Goal: Task Accomplishment & Management: Manage account settings

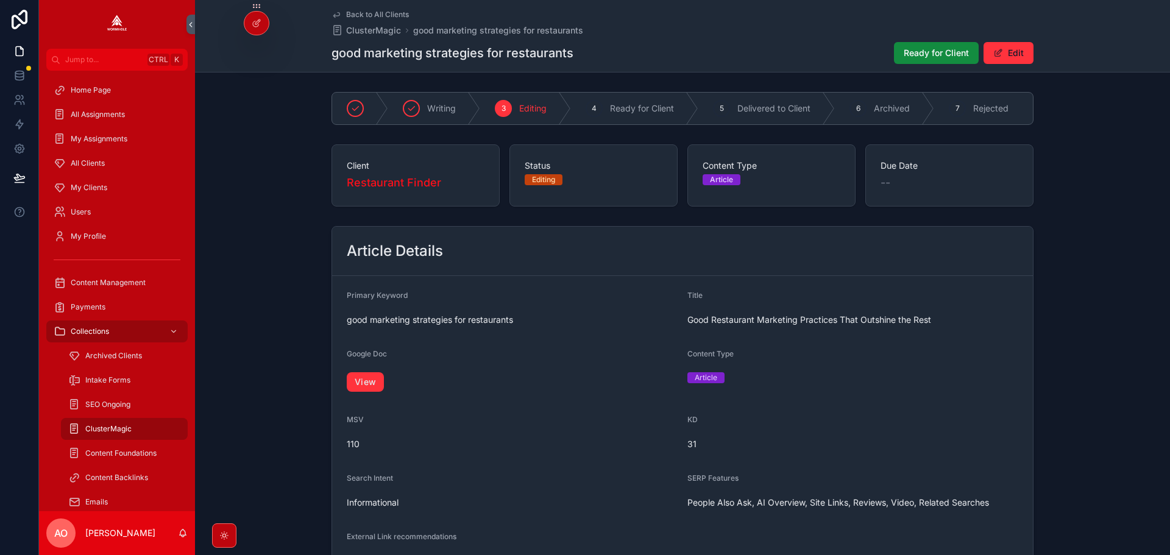
click at [910, 52] on span "Ready for Client" at bounding box center [936, 53] width 65 height 12
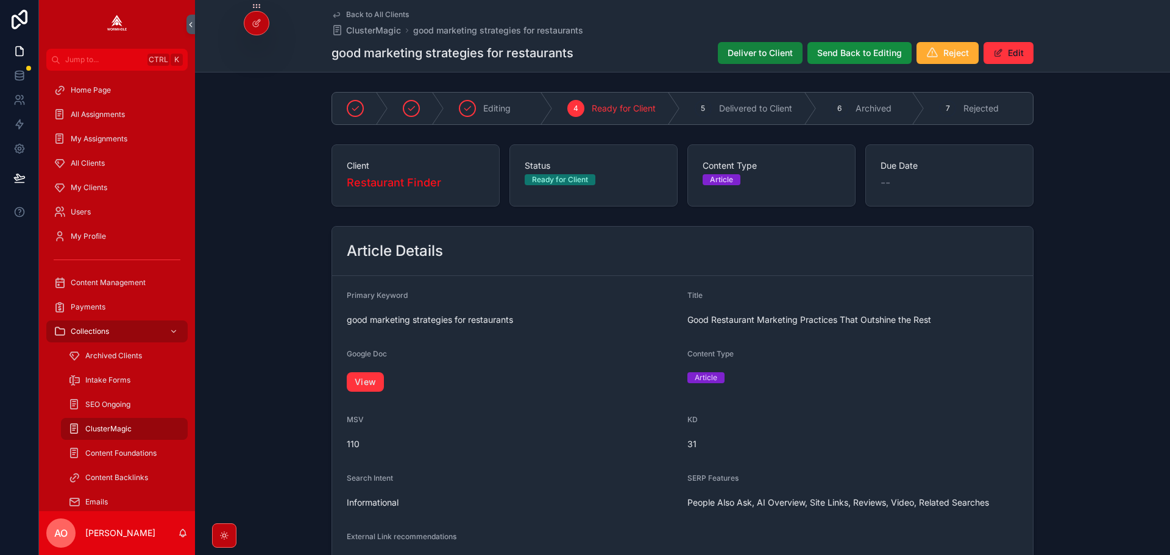
click at [745, 52] on span "Deliver to Client" at bounding box center [760, 53] width 65 height 12
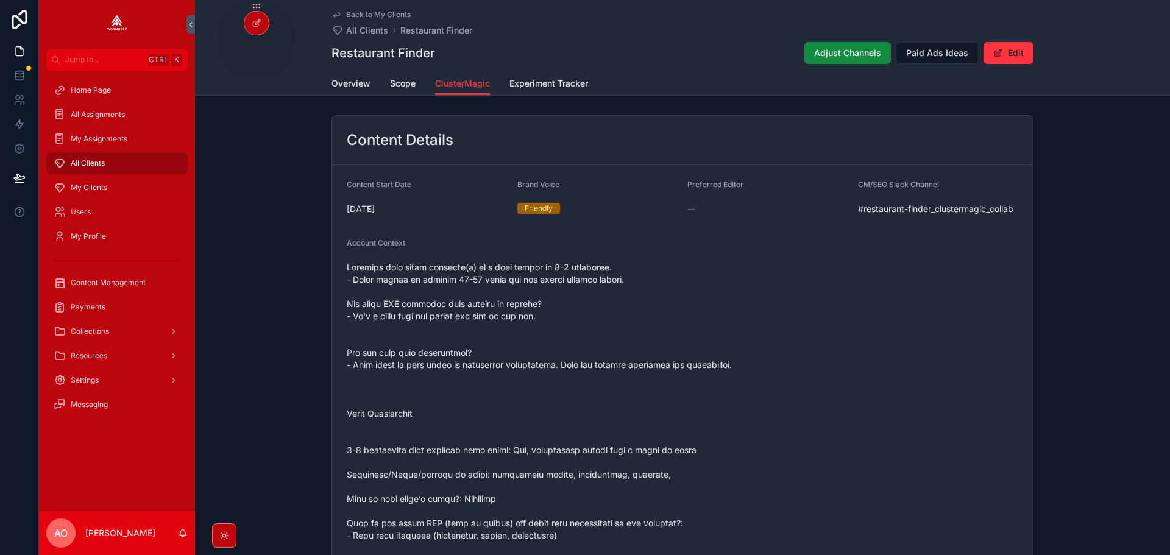
scroll to position [1271, 0]
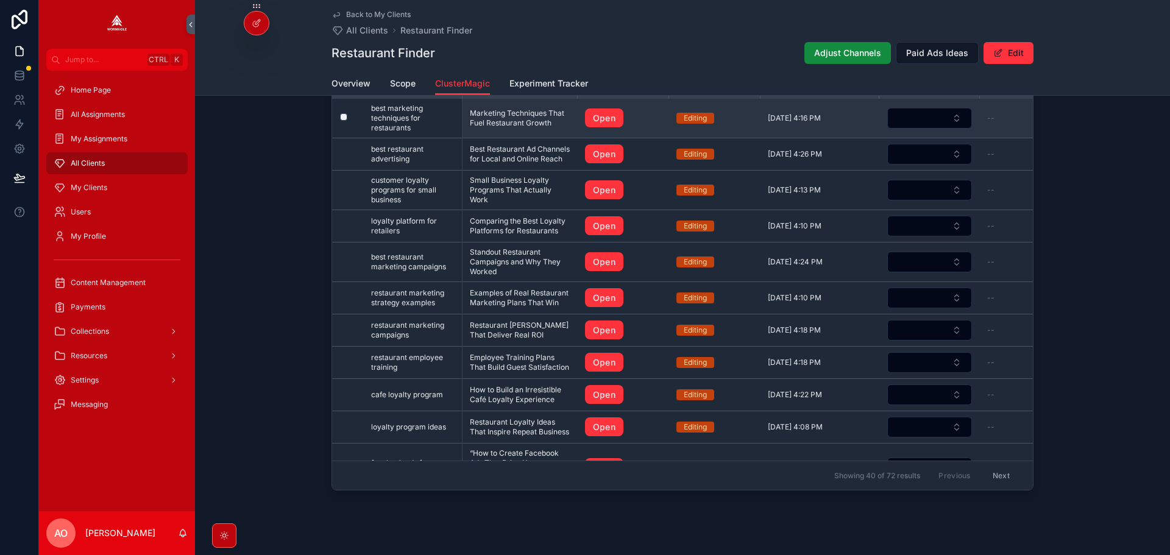
drag, startPoint x: 504, startPoint y: 169, endPoint x: 503, endPoint y: 154, distance: 14.7
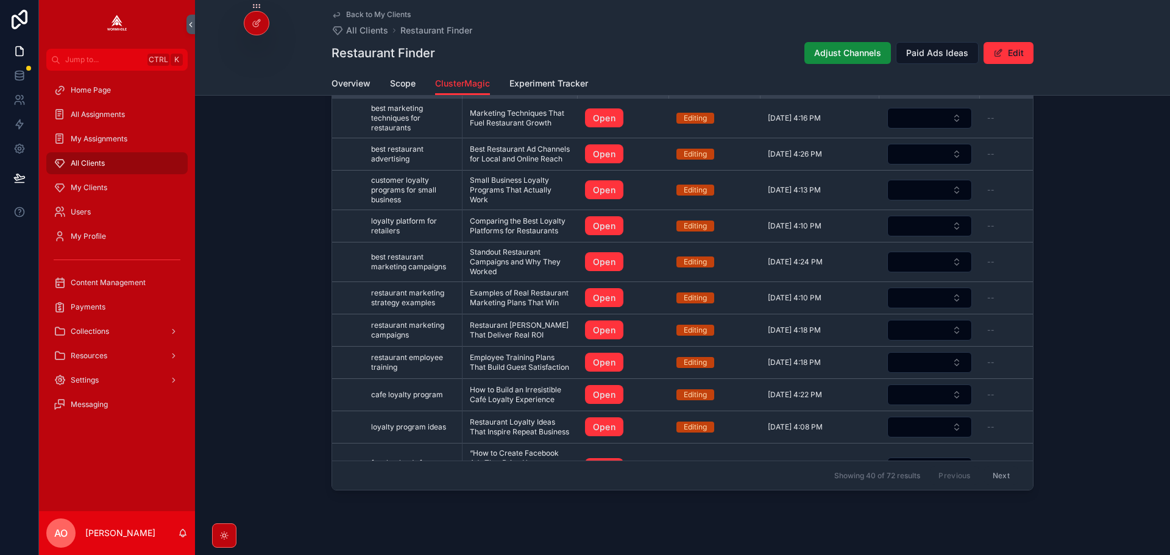
drag, startPoint x: 503, startPoint y: 154, endPoint x: 650, endPoint y: 41, distance: 185.1
click at [650, 41] on div "Restaurant Finder Adjust Channels Paid Ads Ideas Edit" at bounding box center [683, 52] width 702 height 23
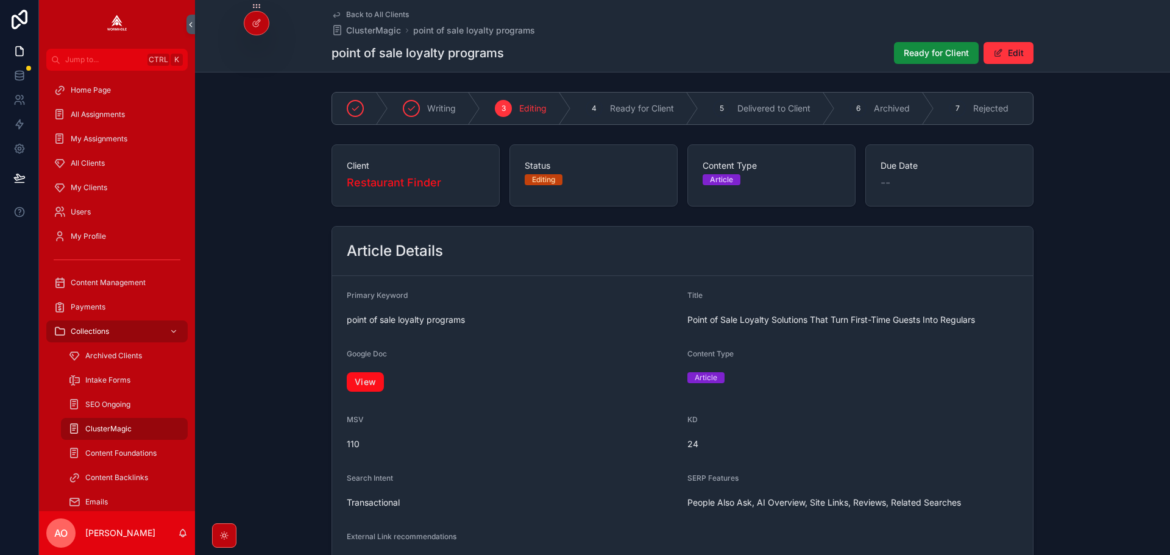
click at [349, 385] on link "View" at bounding box center [365, 382] width 37 height 20
click at [931, 56] on span "Ready for Client" at bounding box center [936, 53] width 65 height 12
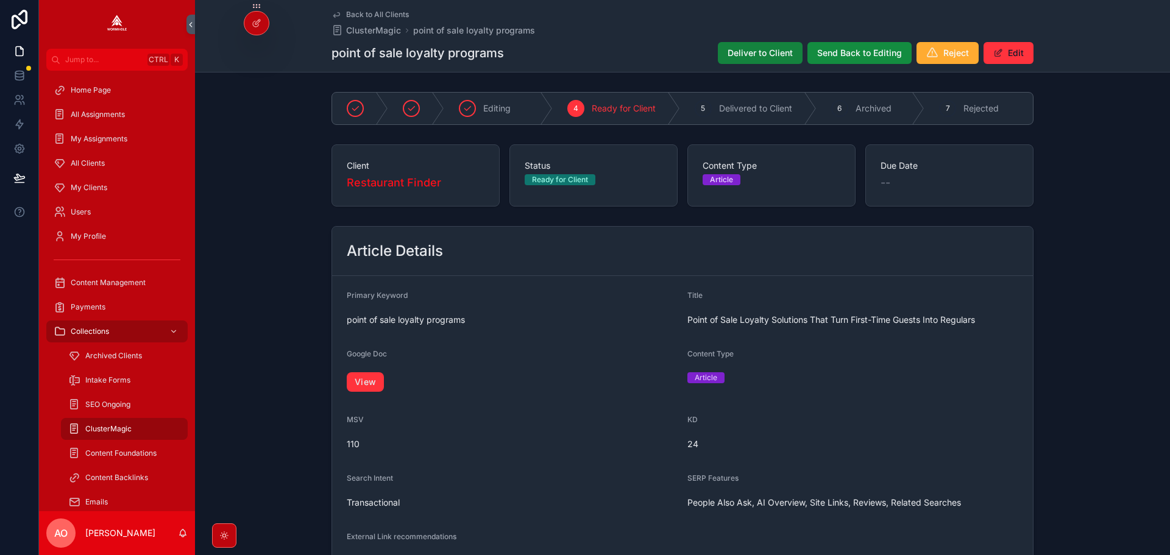
click at [746, 51] on span "Deliver to Client" at bounding box center [760, 53] width 65 height 12
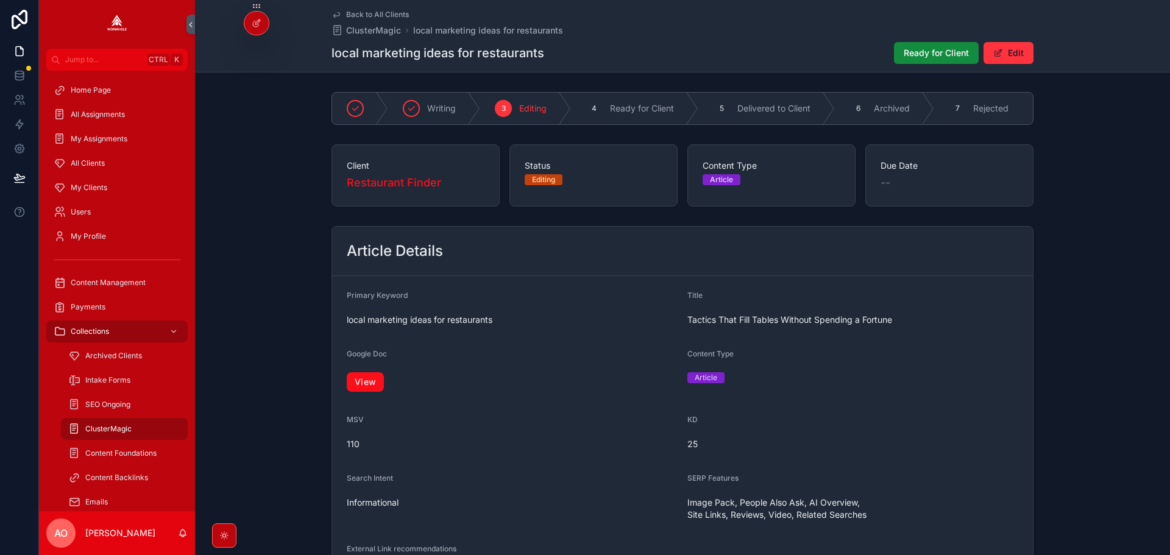
click at [373, 383] on link "View" at bounding box center [365, 382] width 37 height 20
click at [939, 46] on button "Ready for Client" at bounding box center [936, 53] width 85 height 22
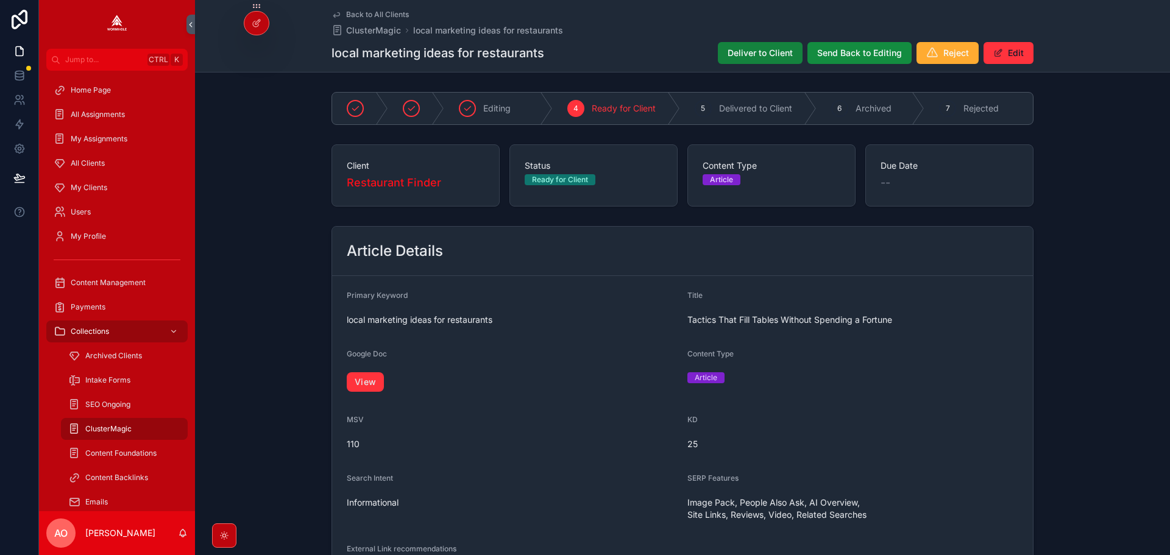
click at [744, 51] on span "Deliver to Client" at bounding box center [760, 53] width 65 height 12
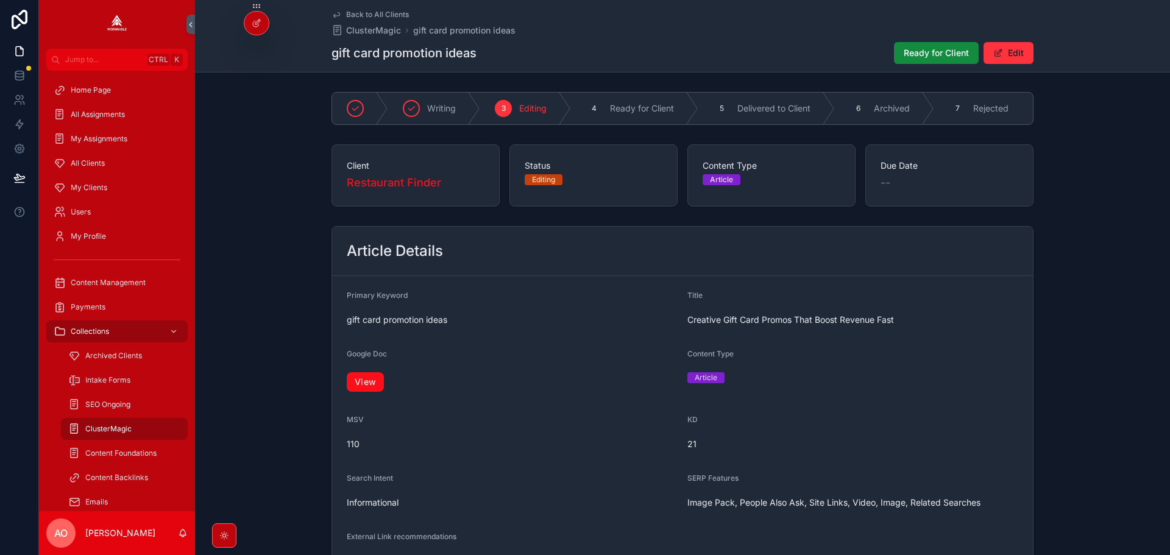
click at [368, 392] on link "View" at bounding box center [365, 382] width 37 height 20
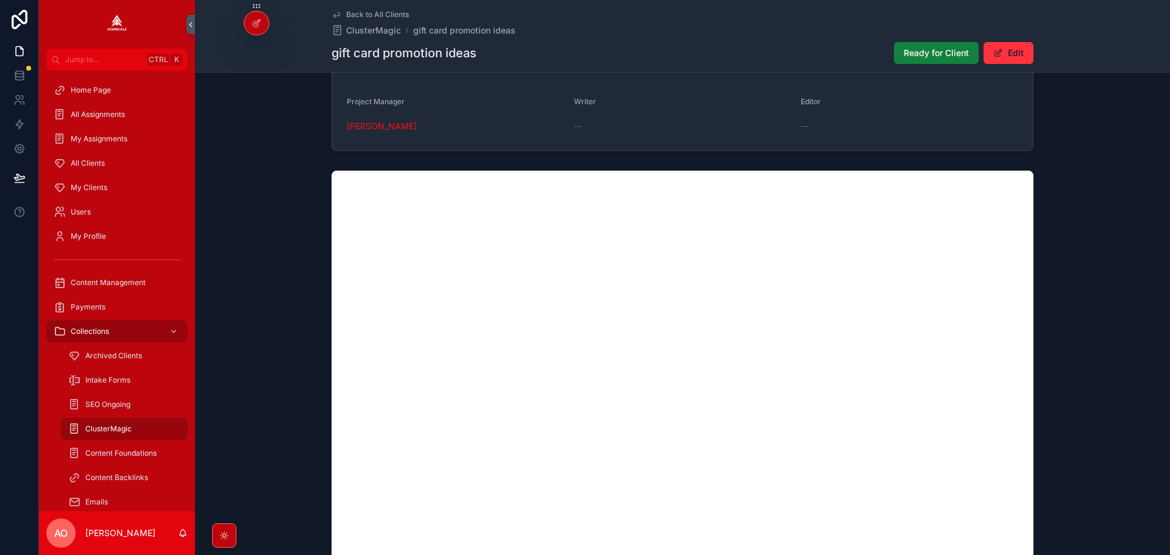
click at [958, 48] on span "Ready for Client" at bounding box center [936, 53] width 65 height 12
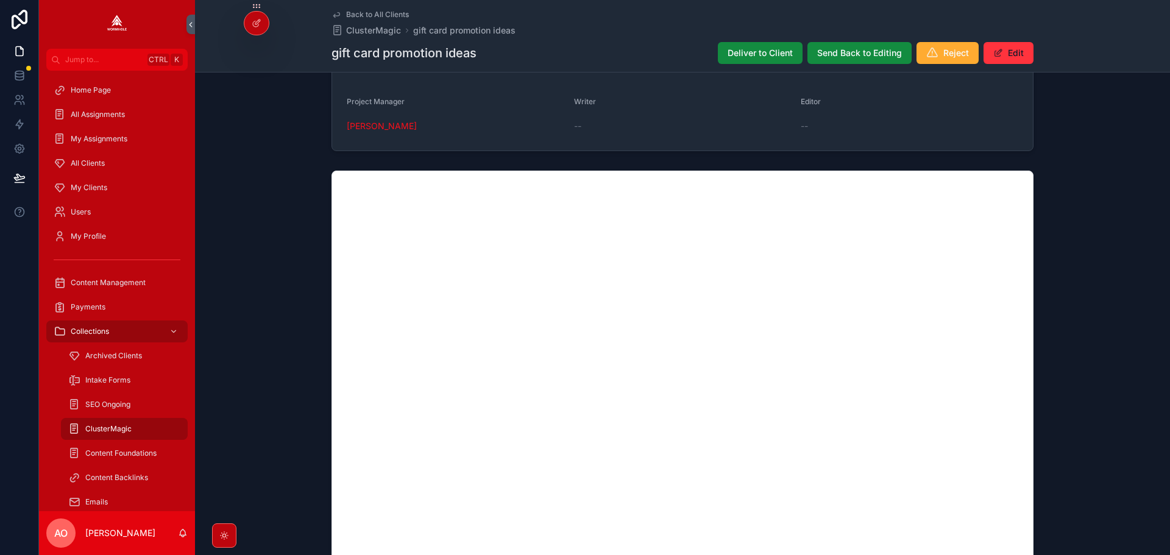
scroll to position [764, 0]
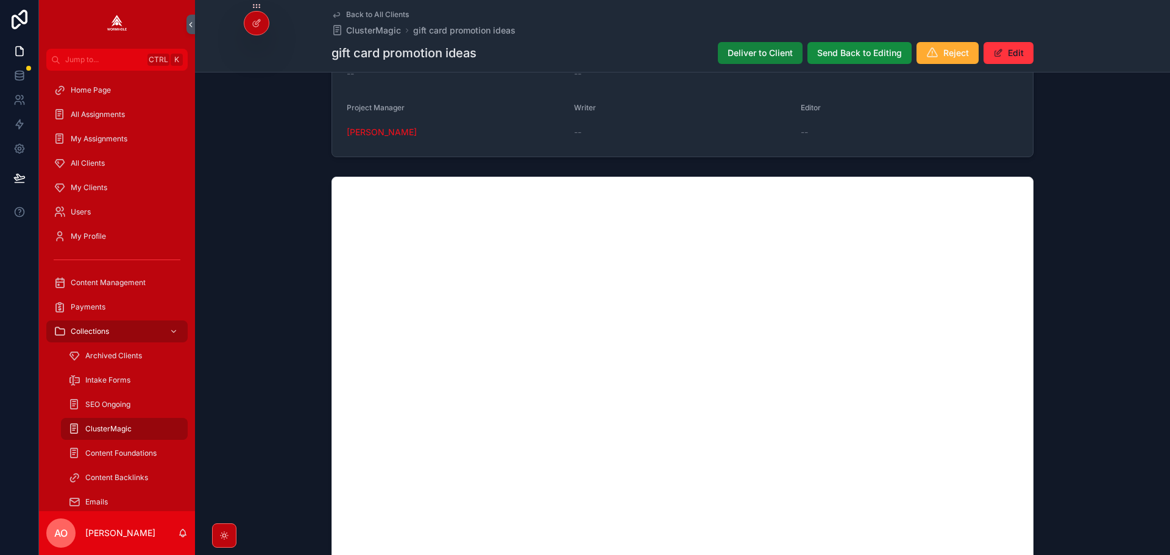
click at [728, 57] on span "Deliver to Client" at bounding box center [760, 53] width 65 height 12
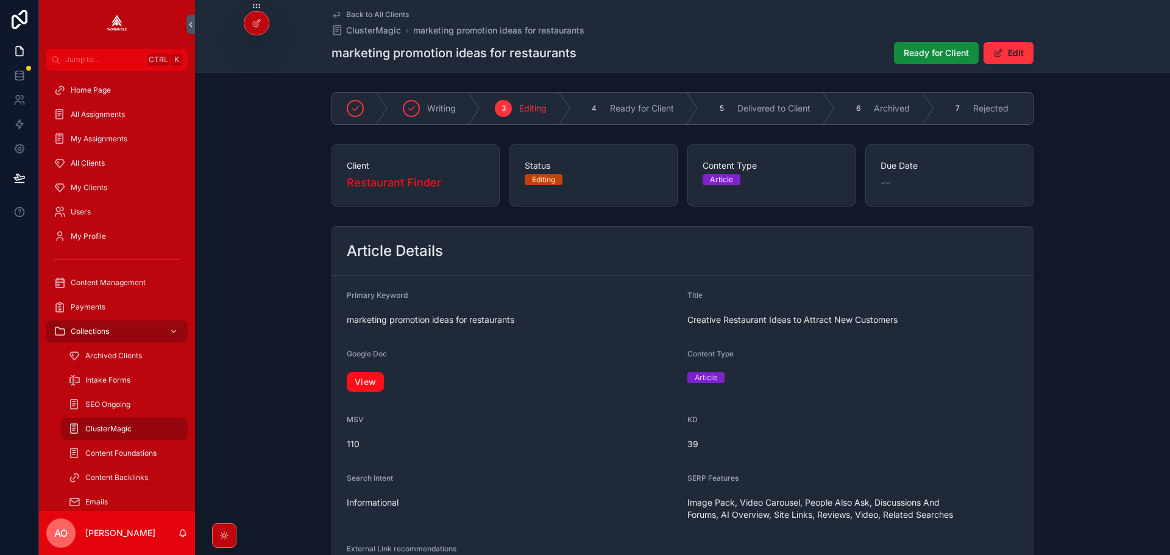
click at [369, 385] on link "View" at bounding box center [365, 382] width 37 height 20
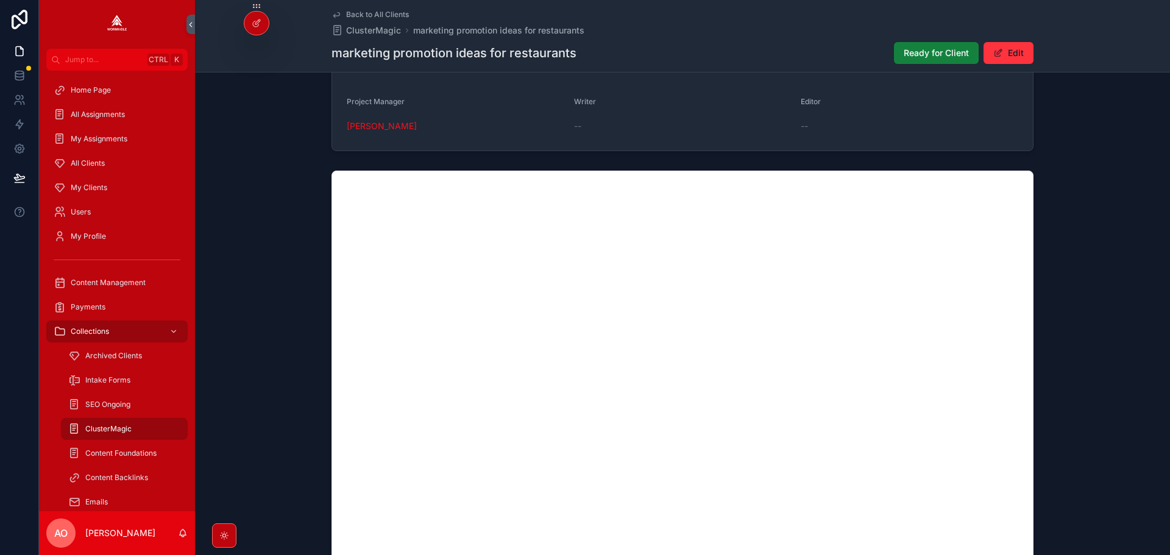
click at [943, 55] on span "Ready for Client" at bounding box center [936, 53] width 65 height 12
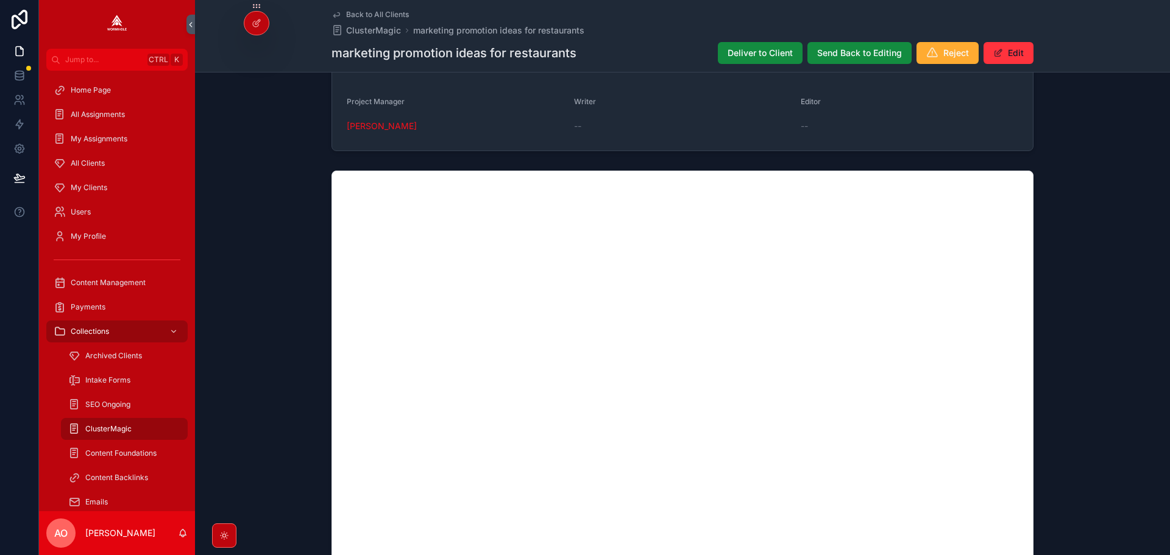
scroll to position [776, 0]
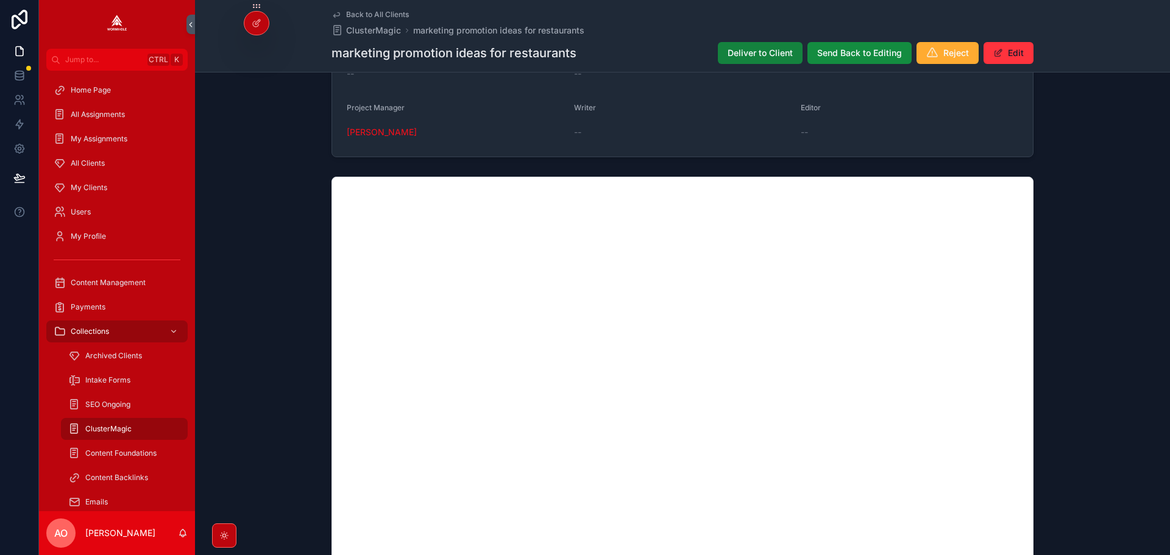
click at [767, 52] on span "Deliver to Client" at bounding box center [760, 53] width 65 height 12
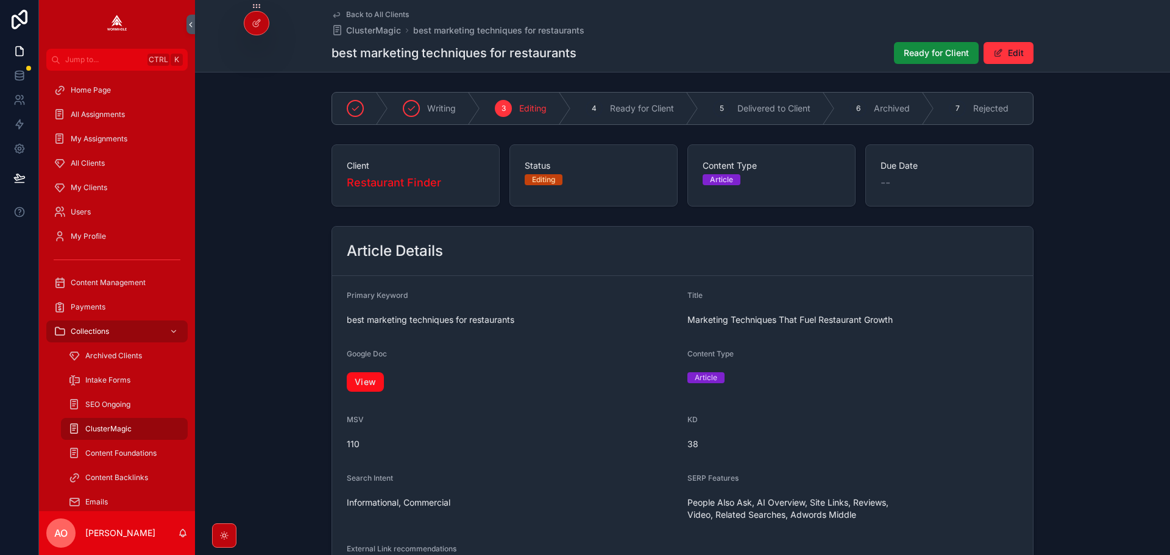
click at [363, 387] on link "View" at bounding box center [365, 382] width 37 height 20
click at [907, 56] on span "Ready for Client" at bounding box center [936, 53] width 65 height 12
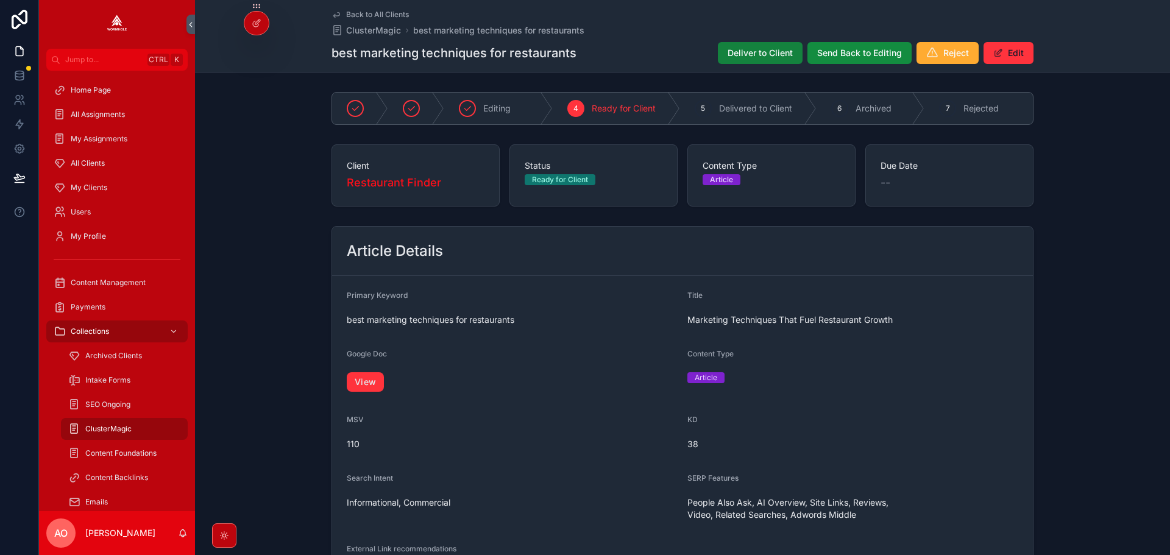
click at [742, 58] on span "Deliver to Client" at bounding box center [760, 53] width 65 height 12
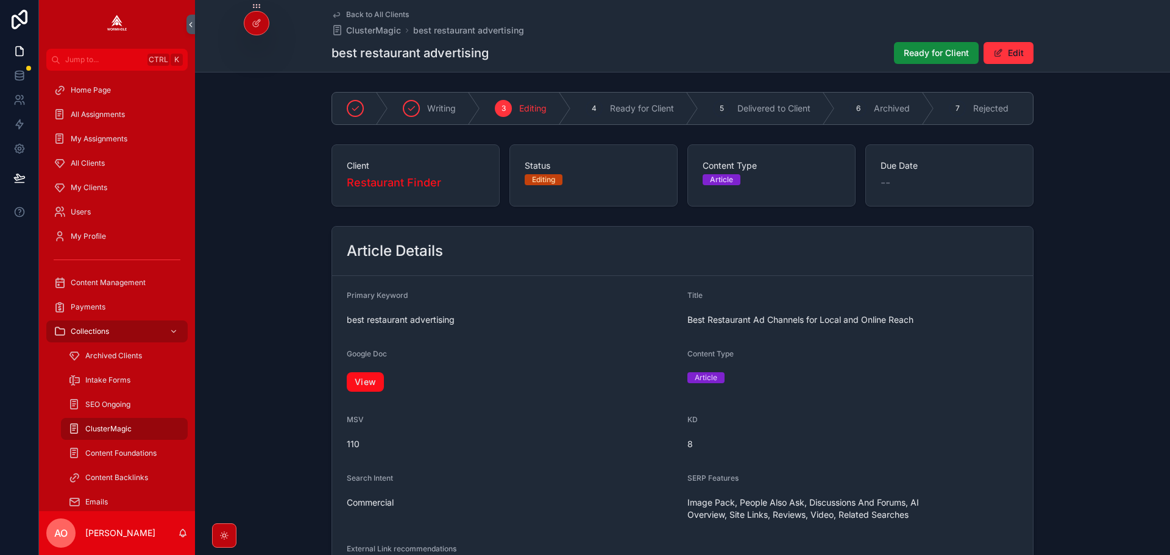
click at [378, 388] on link "View" at bounding box center [365, 382] width 37 height 20
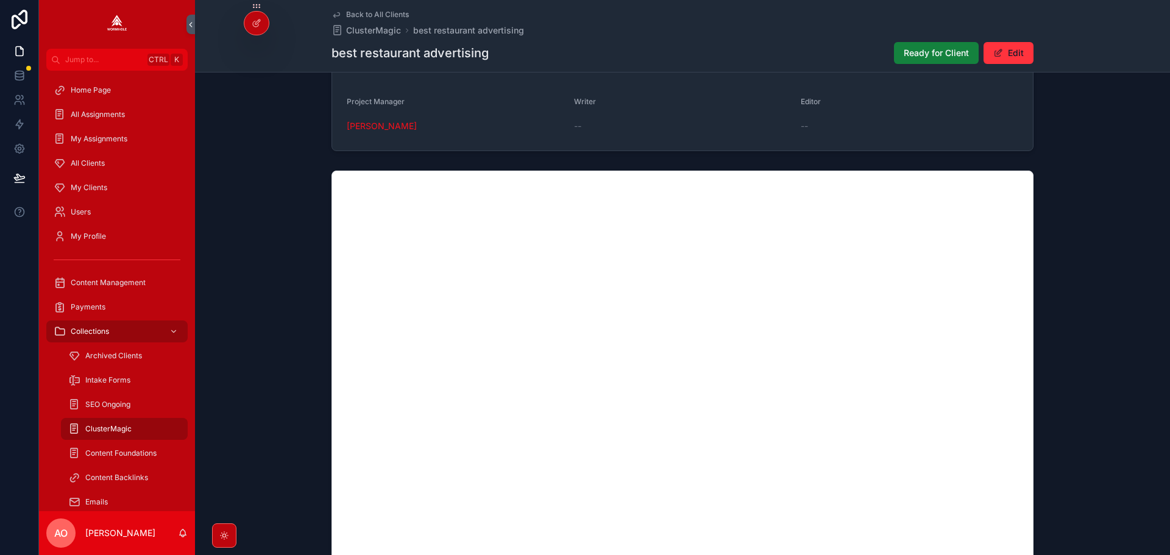
click at [911, 60] on button "Ready for Client" at bounding box center [936, 53] width 85 height 22
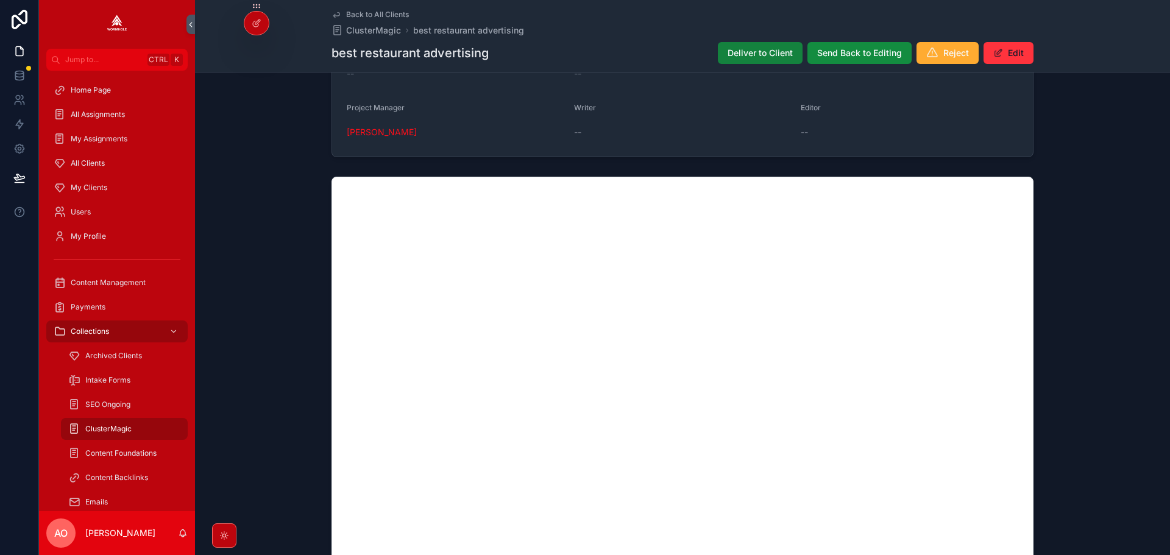
click at [769, 44] on button "Deliver to Client" at bounding box center [760, 53] width 85 height 22
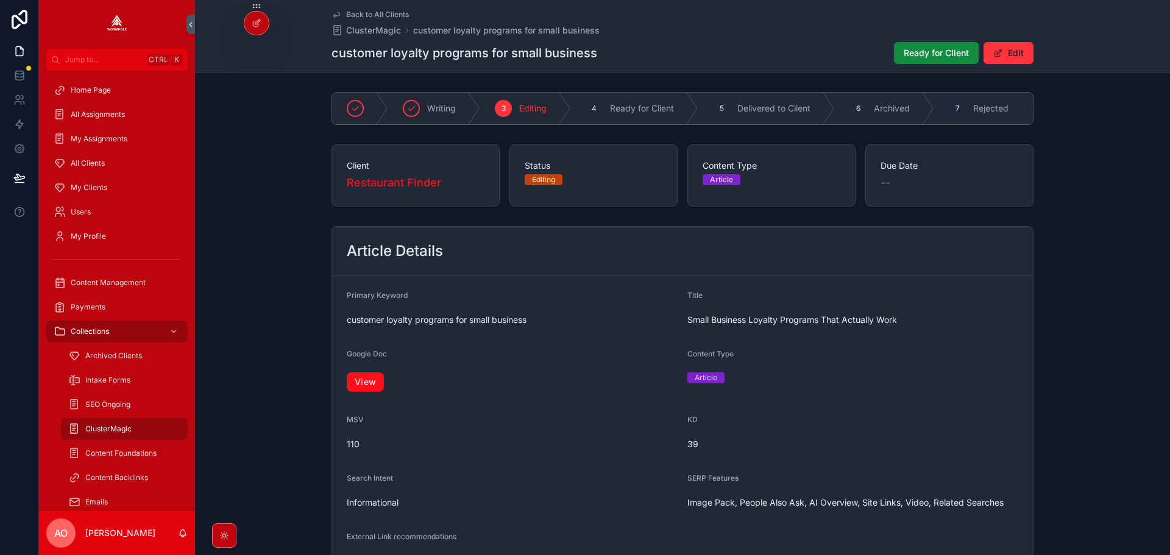
click at [373, 387] on link "View" at bounding box center [365, 382] width 37 height 20
click at [904, 57] on span "Ready for Client" at bounding box center [936, 53] width 65 height 12
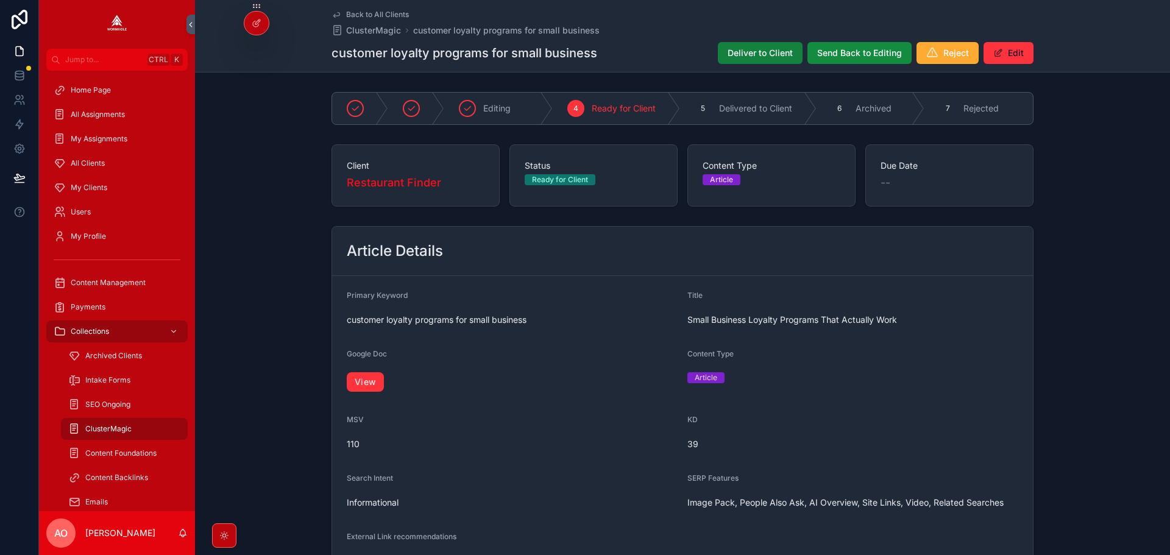
click at [765, 53] on span "Deliver to Client" at bounding box center [760, 53] width 65 height 12
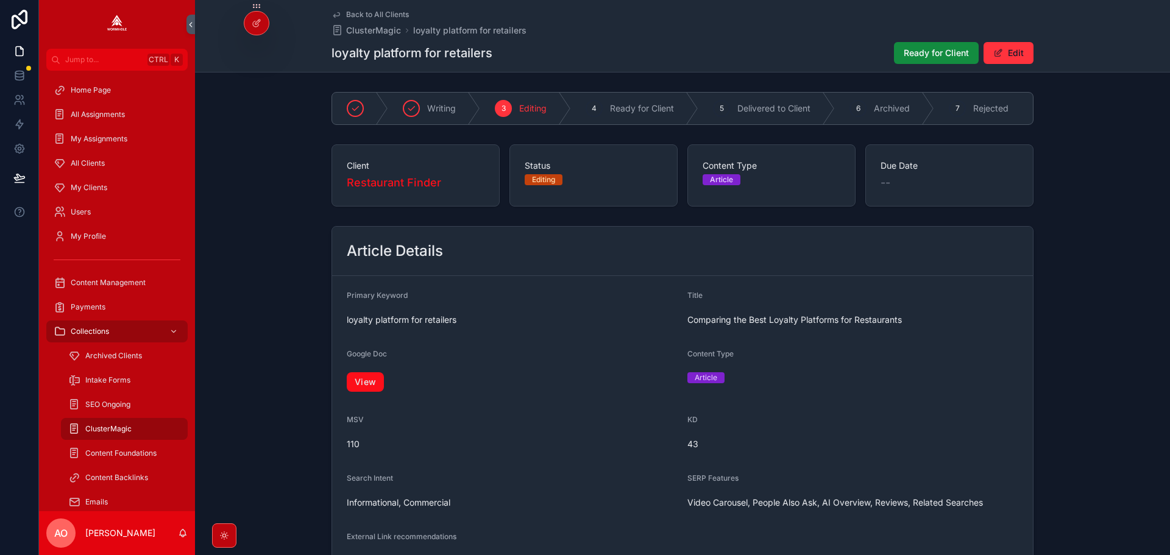
click at [375, 388] on link "View" at bounding box center [365, 382] width 37 height 20
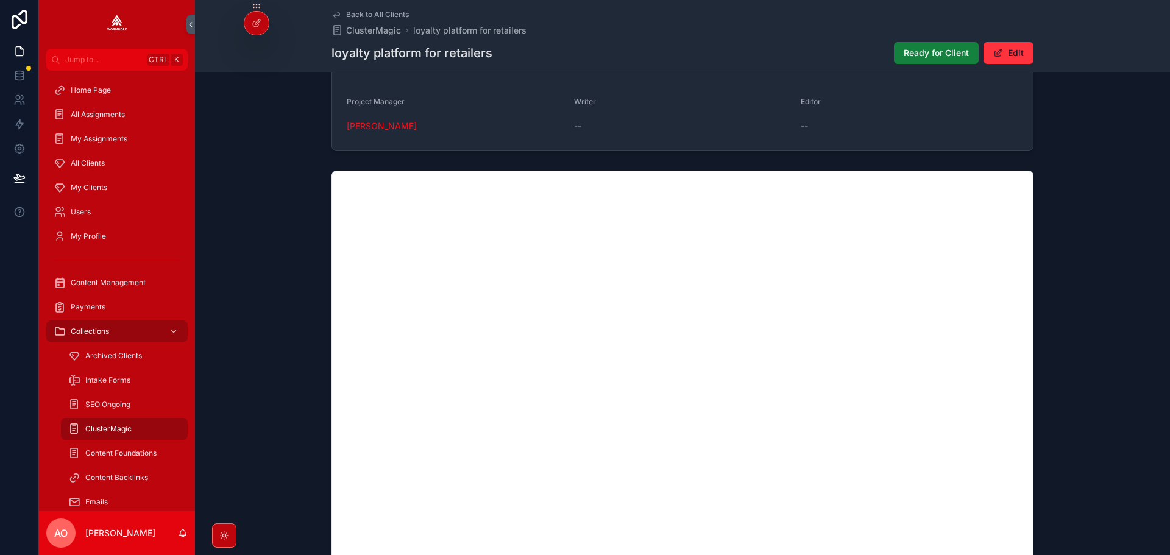
click at [954, 51] on span "Ready for Client" at bounding box center [936, 53] width 65 height 12
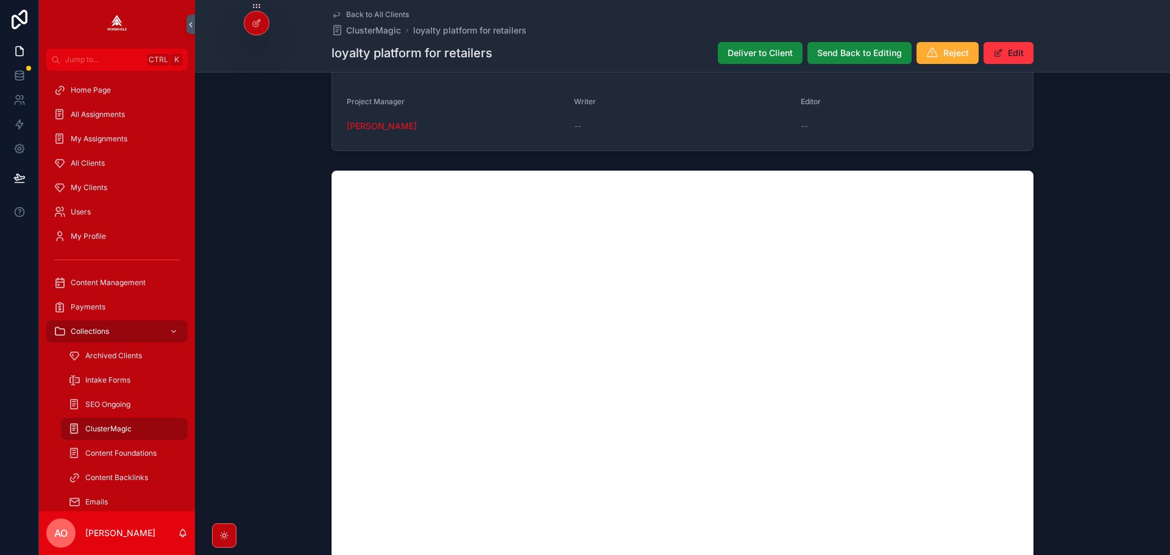
scroll to position [764, 0]
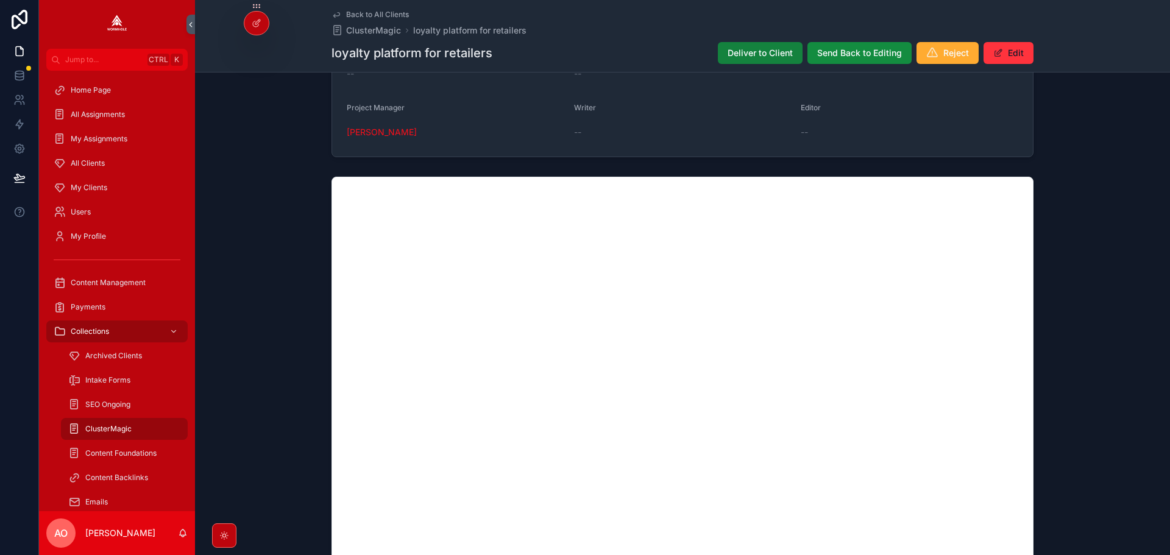
click at [756, 48] on span "Deliver to Client" at bounding box center [760, 53] width 65 height 12
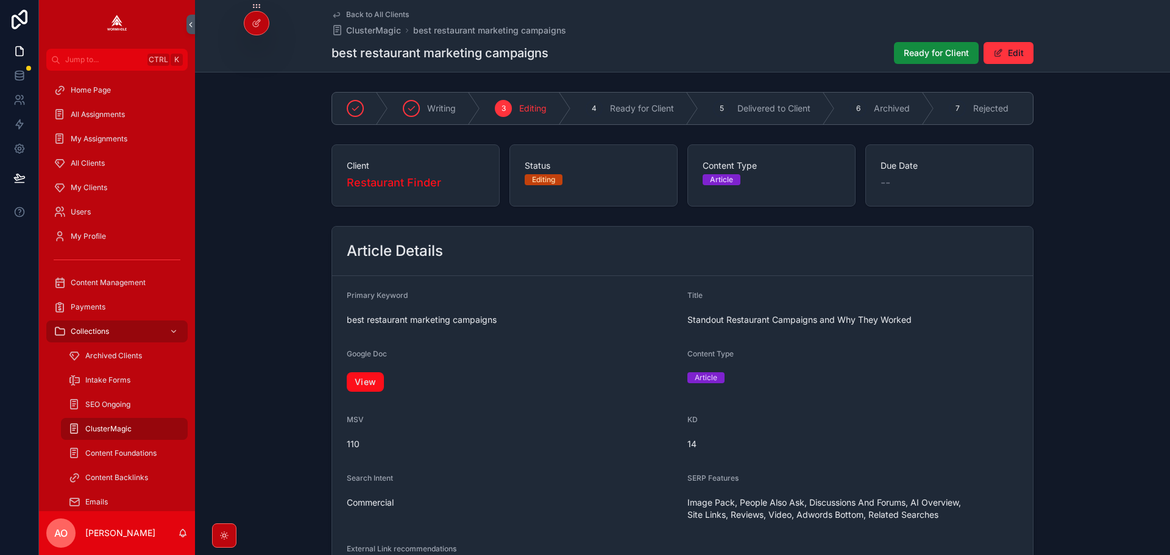
click at [363, 392] on link "View" at bounding box center [365, 382] width 37 height 20
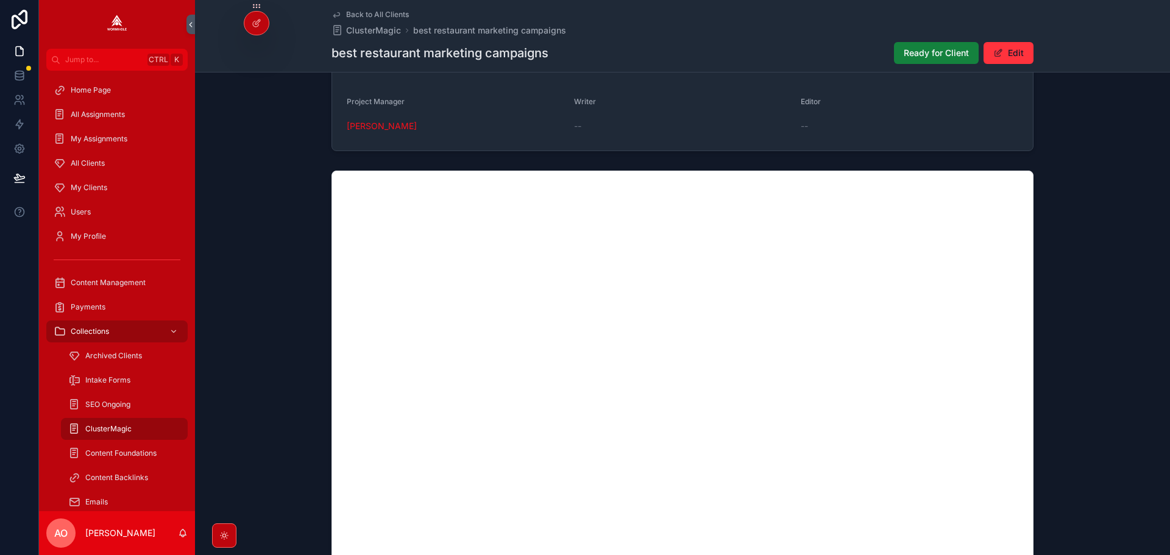
click at [931, 53] on span "Ready for Client" at bounding box center [936, 53] width 65 height 12
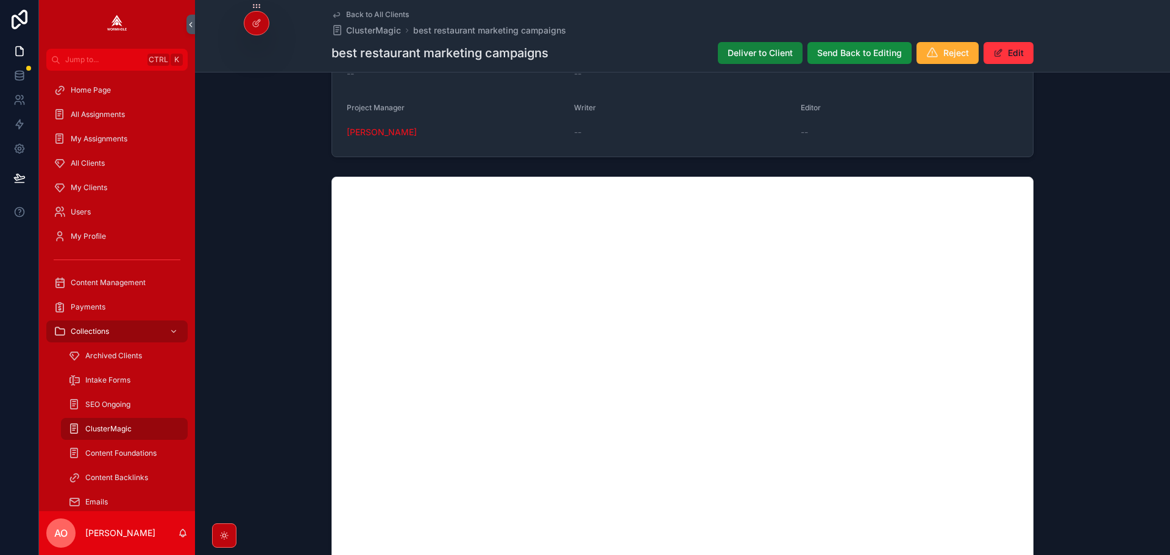
click at [748, 54] on span "Deliver to Client" at bounding box center [760, 53] width 65 height 12
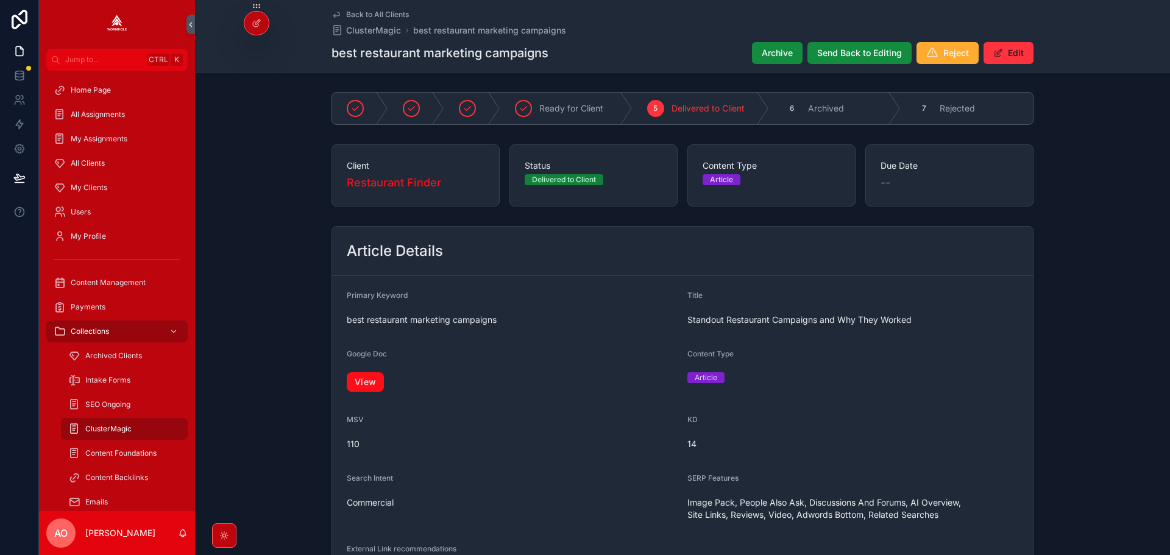
click at [372, 381] on link "View" at bounding box center [365, 382] width 37 height 20
click at [759, 41] on div "Back to All Clients ClusterMagic best restaurant marketing campaigns best resta…" at bounding box center [683, 36] width 702 height 72
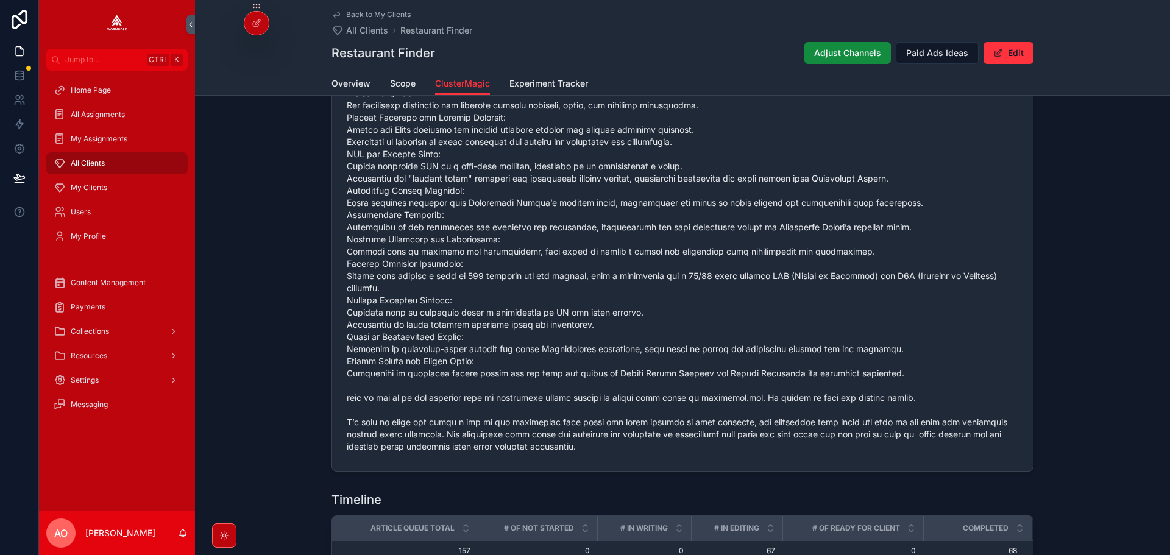
scroll to position [479, 0]
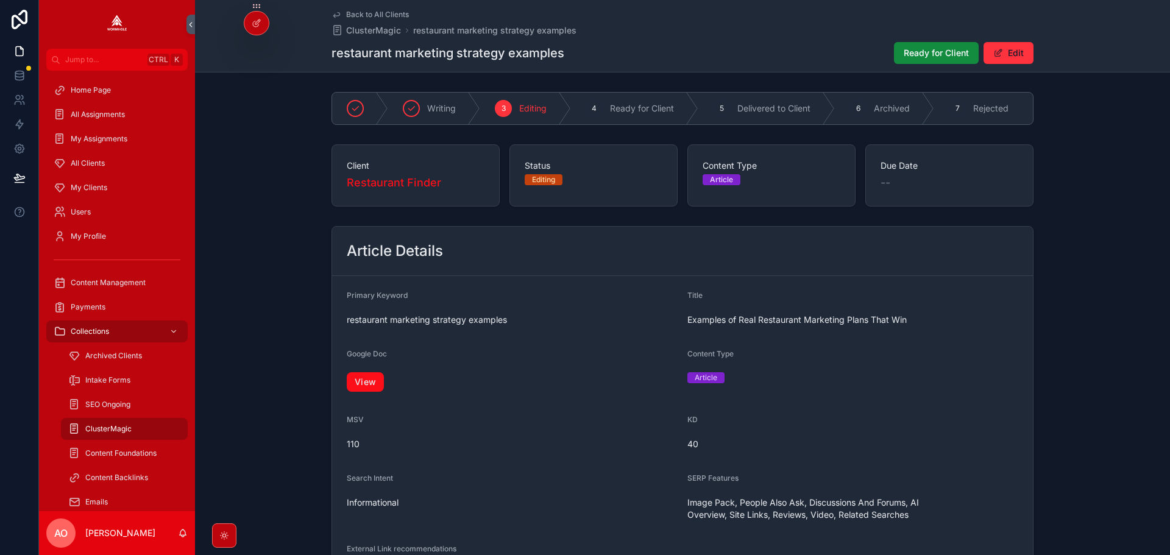
click at [371, 381] on link "View" at bounding box center [365, 382] width 37 height 20
click at [917, 41] on div "Ready for Client Edit" at bounding box center [958, 52] width 149 height 23
click at [915, 44] on button "Ready for Client" at bounding box center [936, 53] width 85 height 22
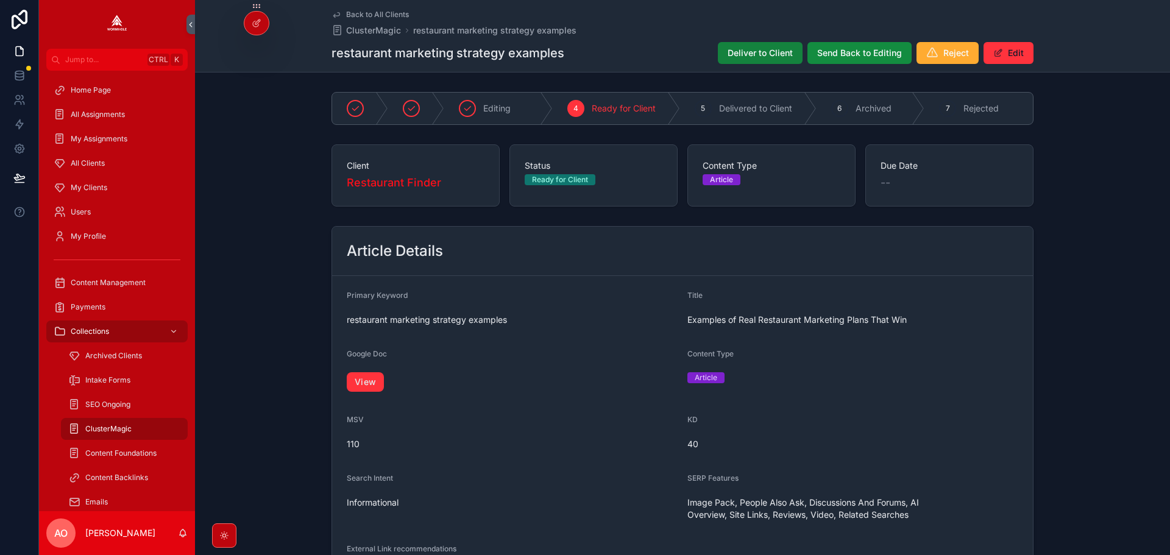
click at [740, 42] on button "Deliver to Client" at bounding box center [760, 53] width 85 height 22
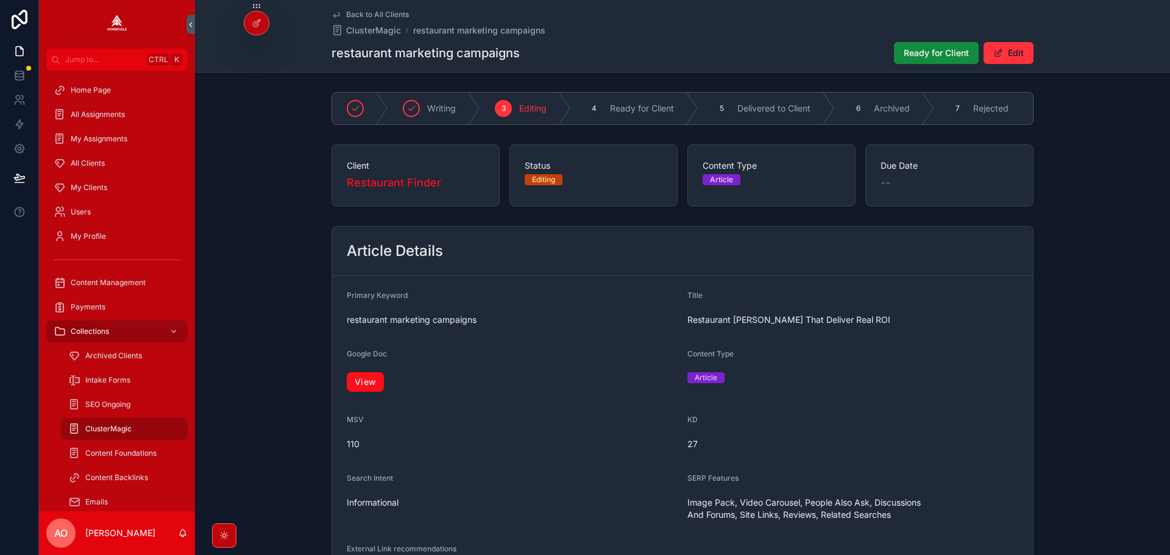
click at [370, 381] on link "View" at bounding box center [365, 382] width 37 height 20
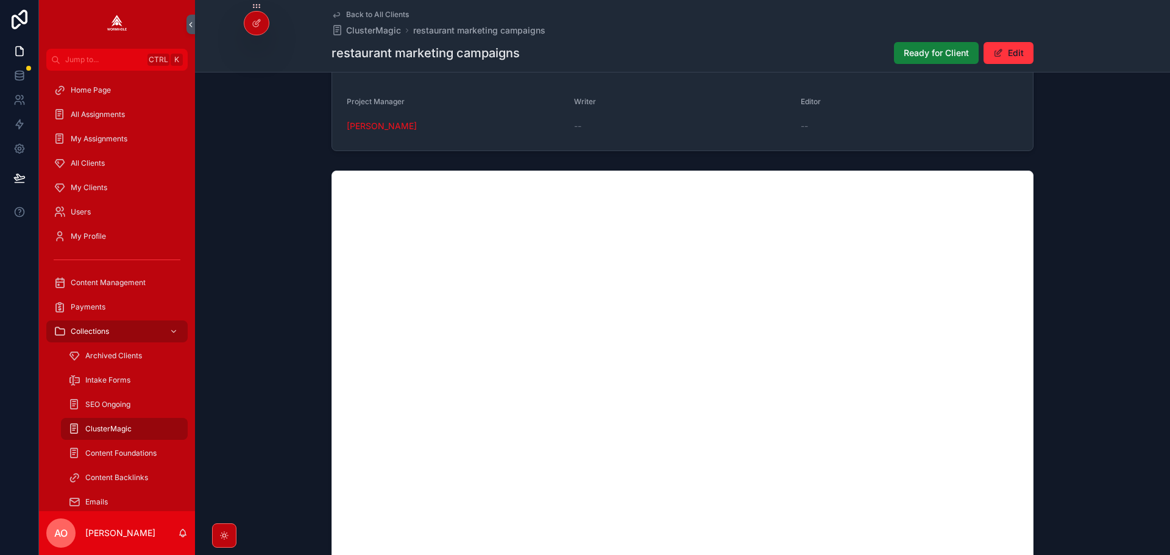
click at [929, 44] on button "Ready for Client" at bounding box center [936, 53] width 85 height 22
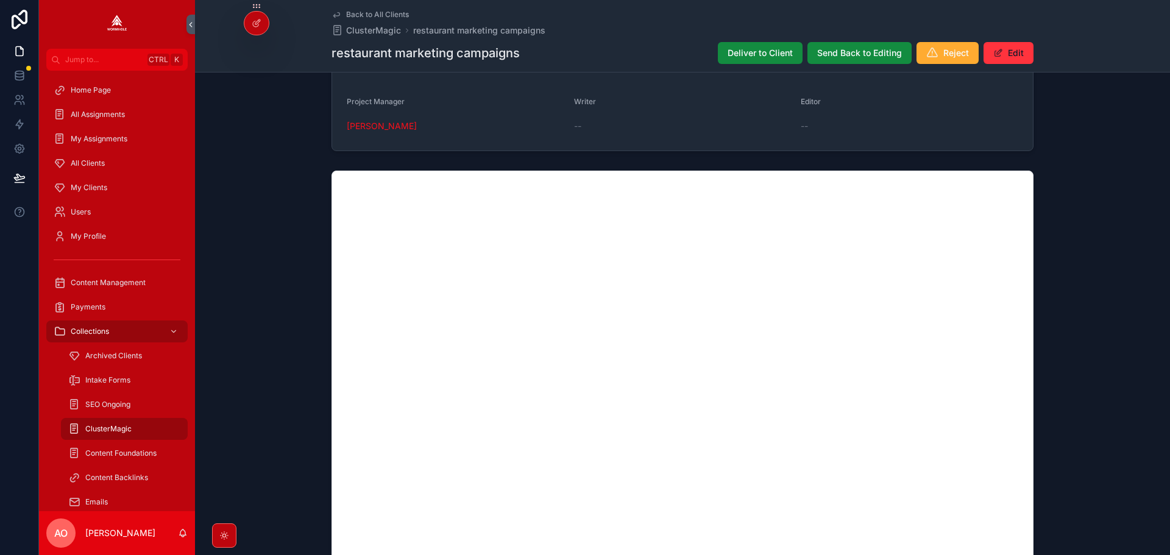
scroll to position [776, 0]
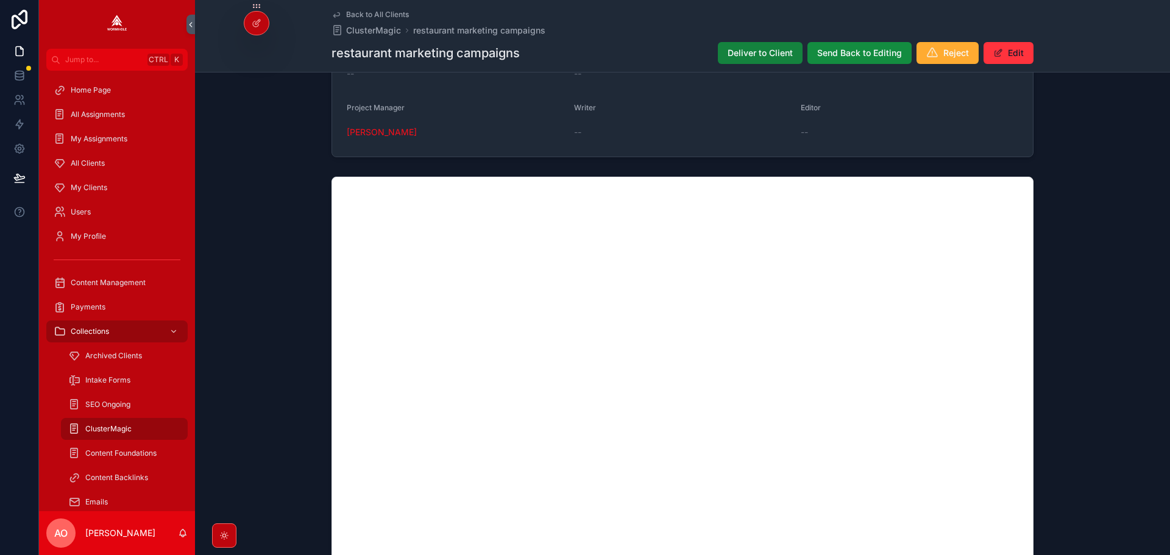
click at [753, 51] on span "Deliver to Client" at bounding box center [760, 53] width 65 height 12
